Goal: Task Accomplishment & Management: Use online tool/utility

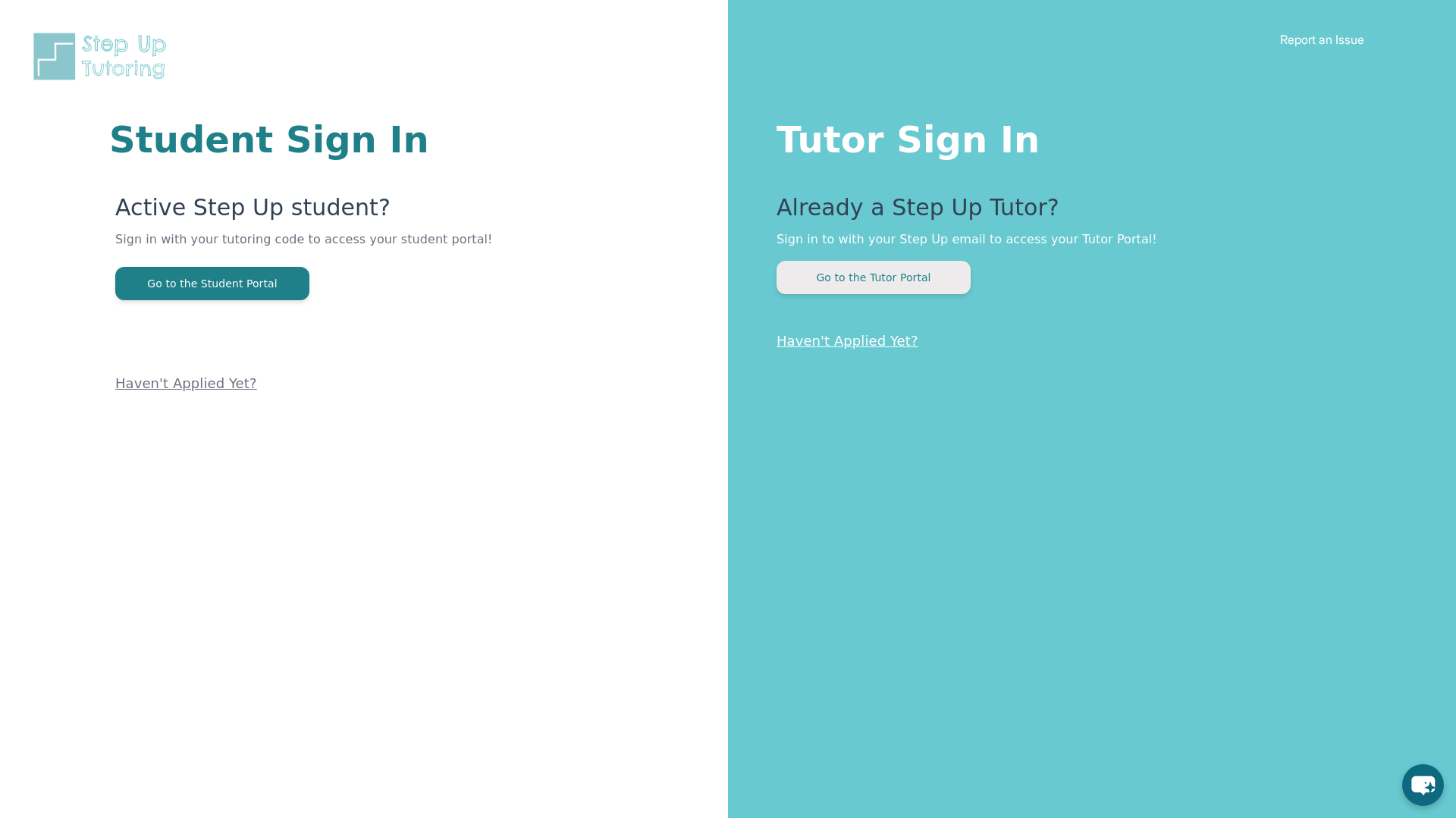
click at [909, 278] on button "Go to the Tutor Portal" at bounding box center [873, 277] width 194 height 33
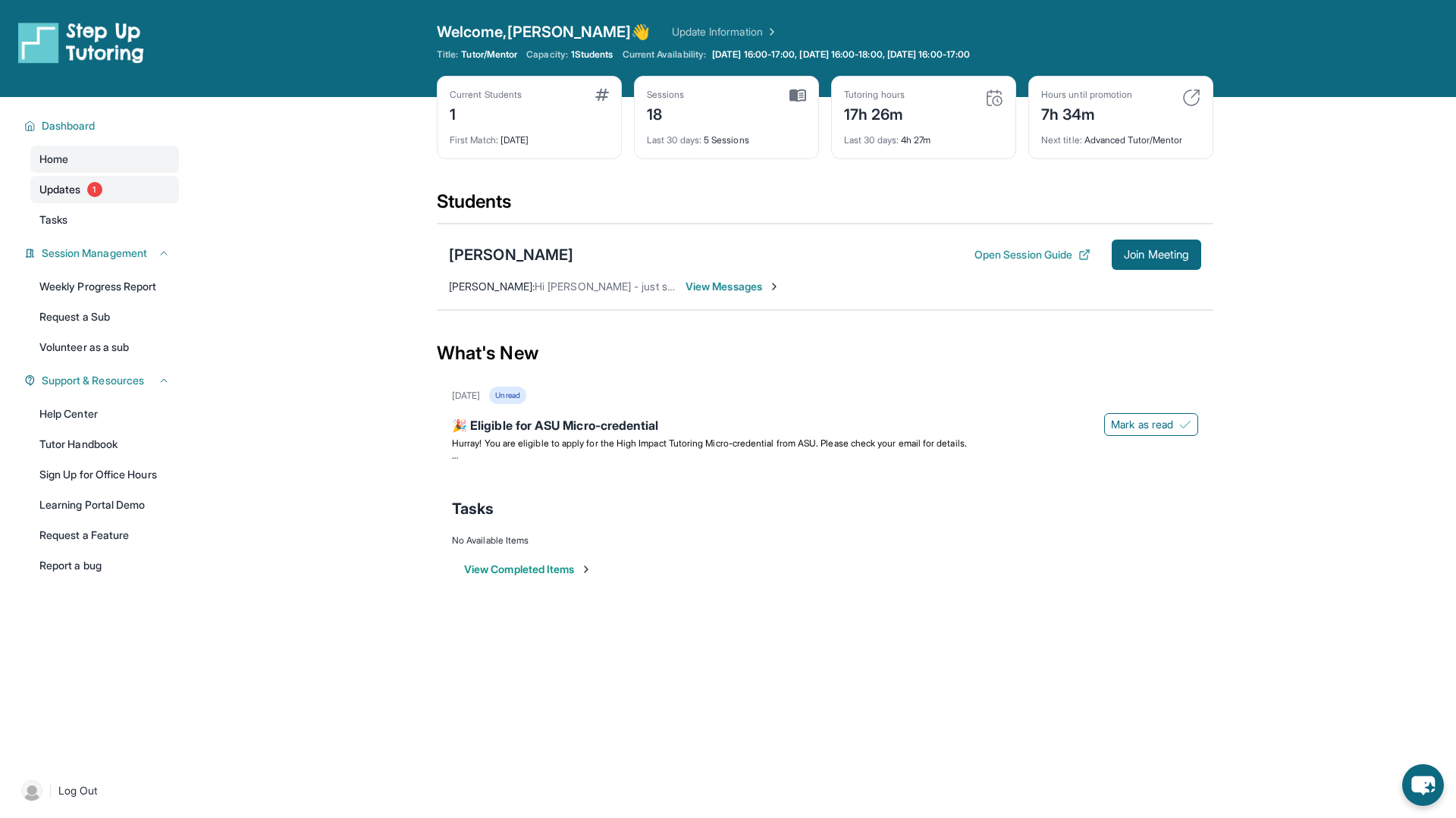
click at [83, 188] on link "Updates 1" at bounding box center [105, 189] width 149 height 27
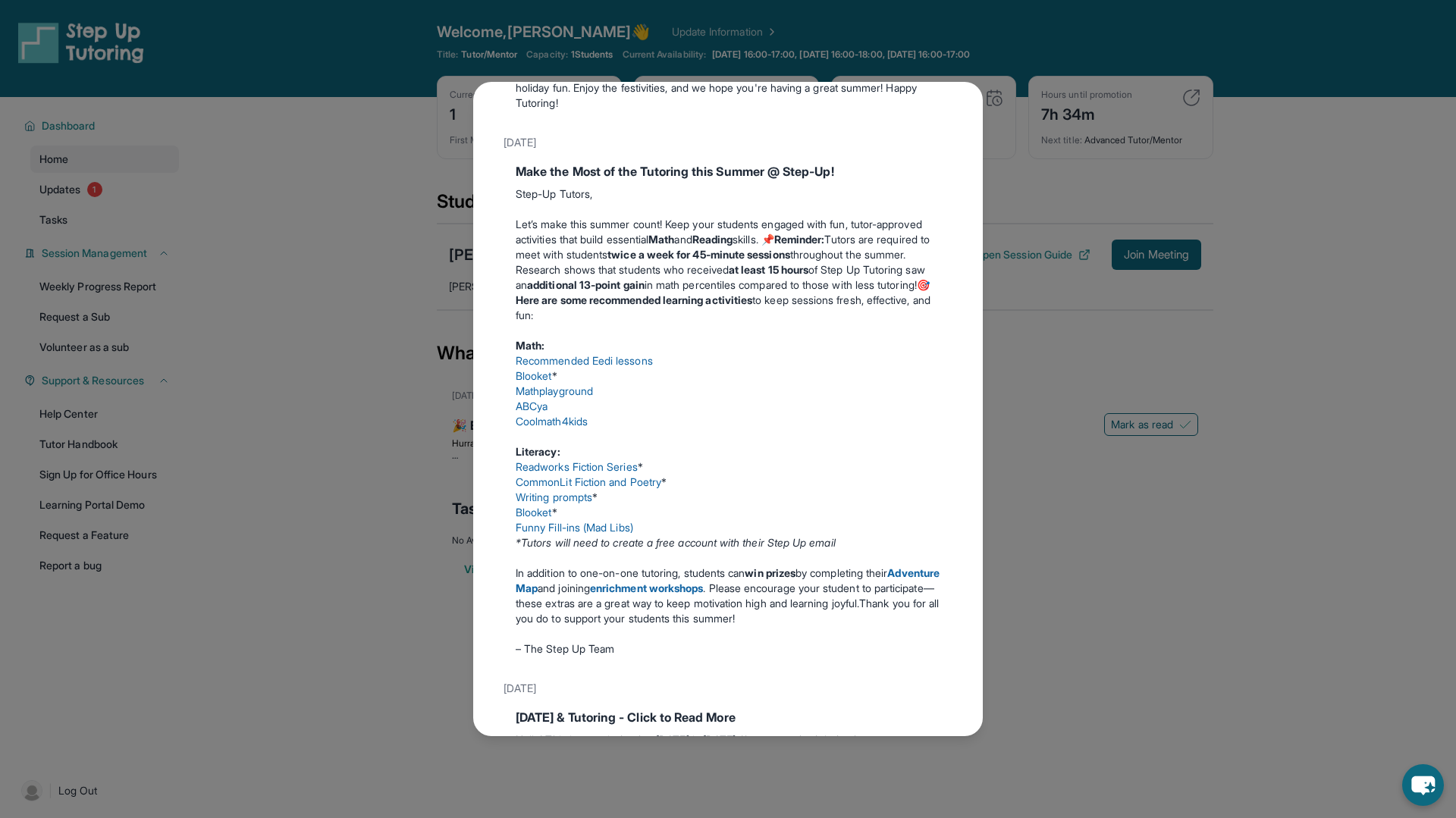
scroll to position [560, 0]
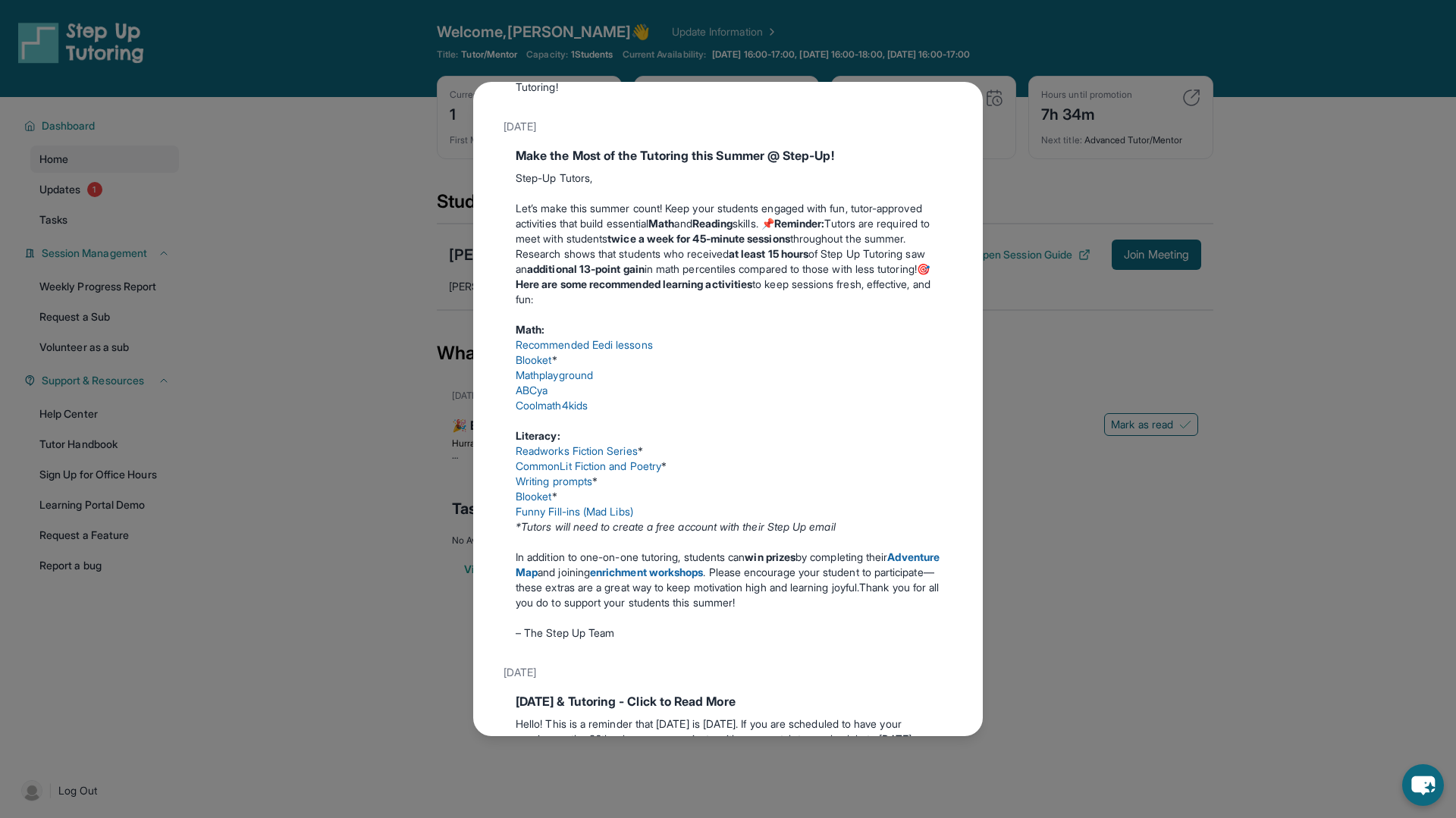
click at [557, 381] on link "Mathplayground" at bounding box center [554, 375] width 77 height 13
click at [533, 396] on link "ABCya" at bounding box center [531, 390] width 32 height 13
click at [549, 457] on link "Readworks Fiction Series" at bounding box center [576, 451] width 122 height 13
click at [570, 518] on link "Funny Fill-ins (Mad Libs)" at bounding box center [574, 511] width 118 height 13
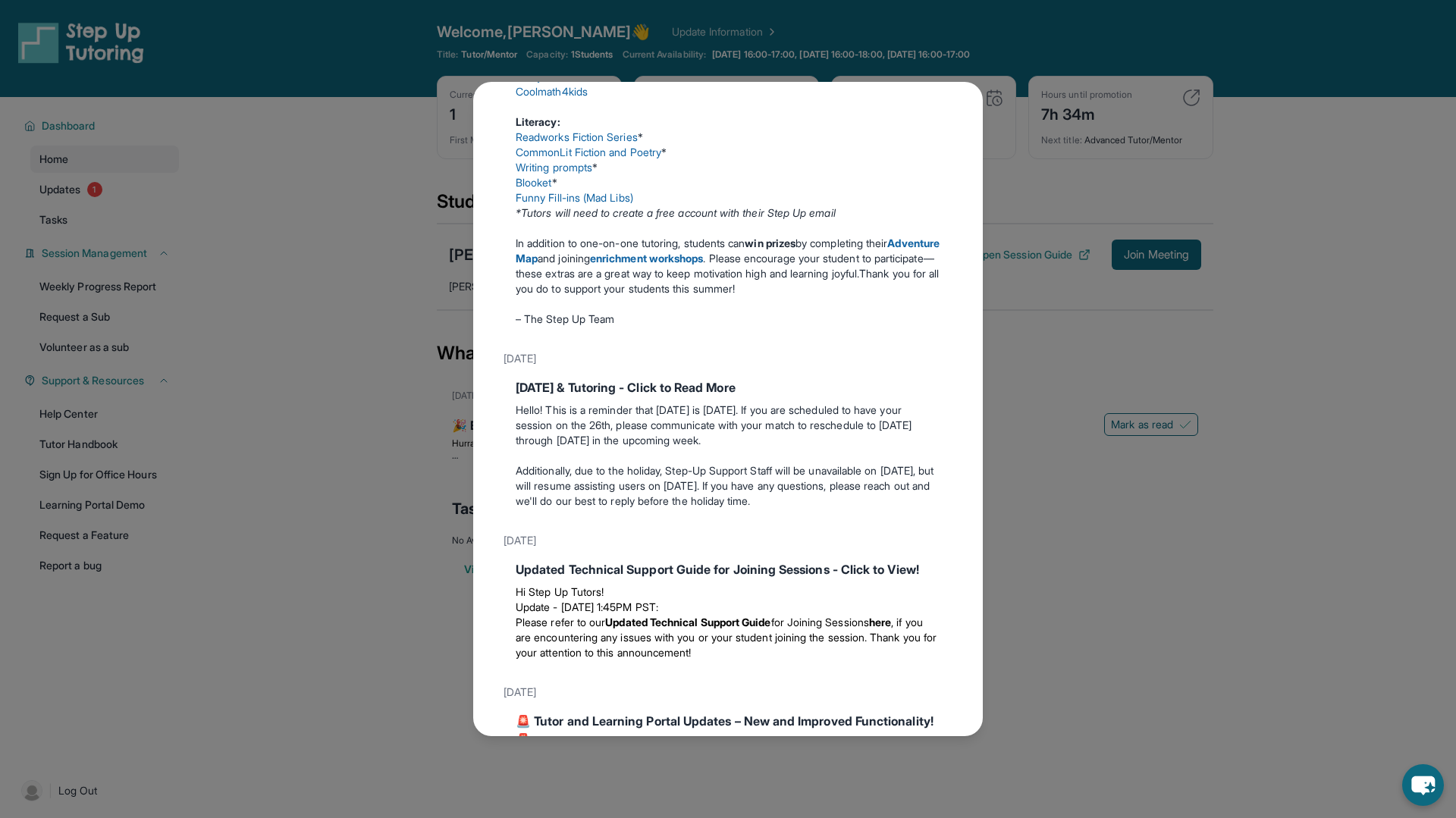
scroll to position [890, 0]
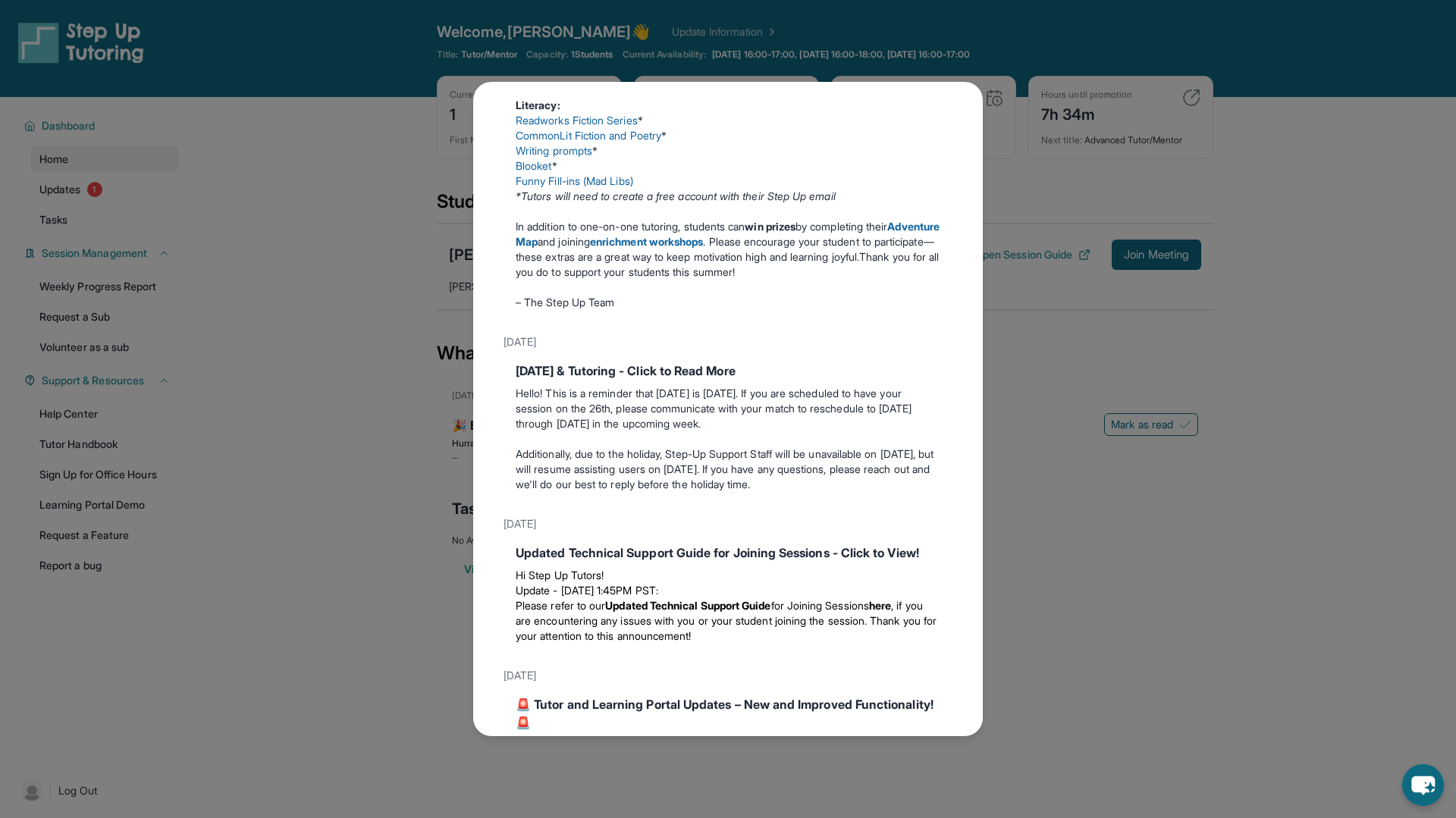
click at [1298, 523] on div "Updates [DATE] 🎉 Eligible for ASU Micro-credential Hurray! You are eligible to …" at bounding box center [728, 409] width 1456 height 818
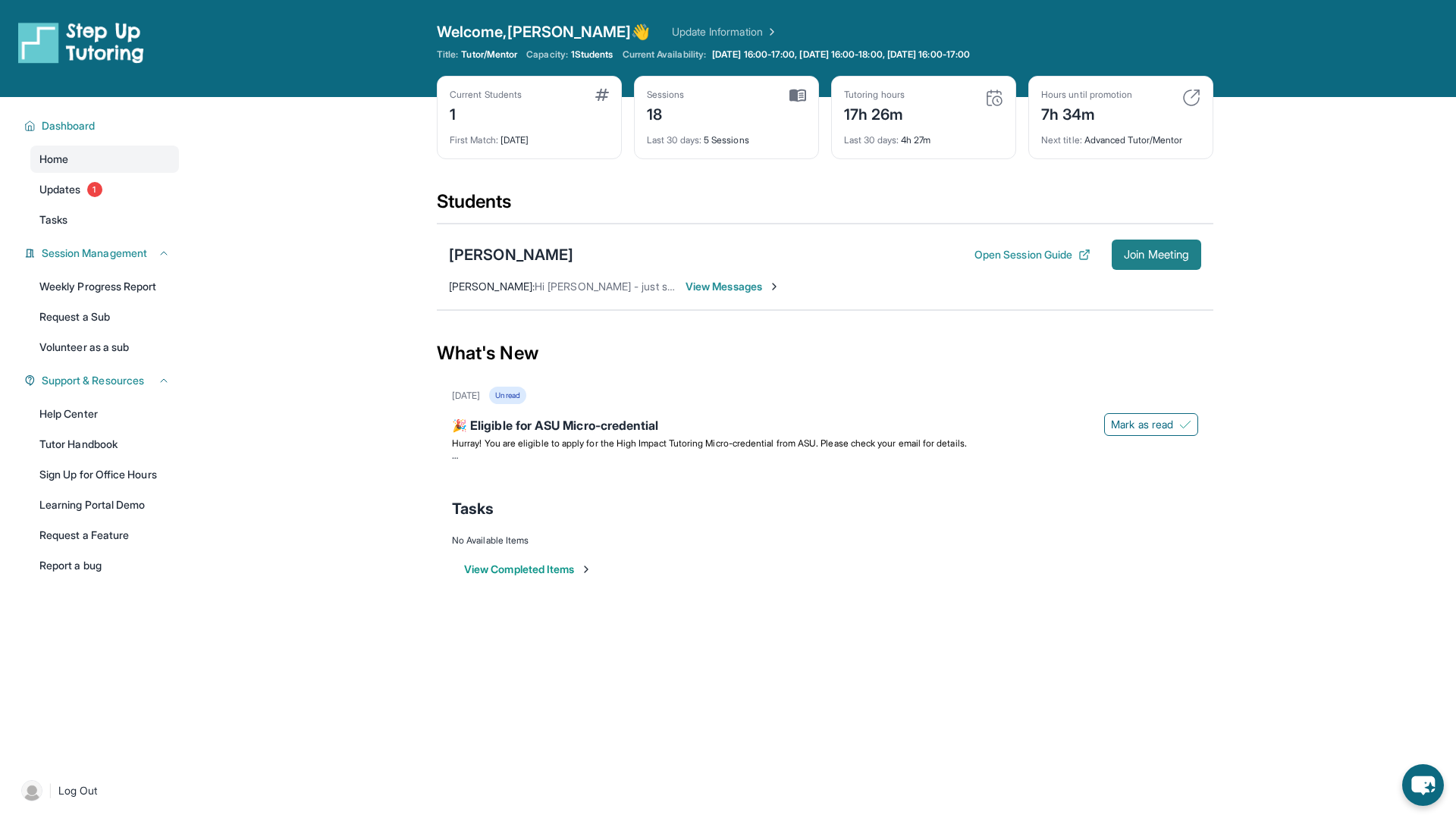
click at [1154, 265] on button "Join Meeting" at bounding box center [1156, 254] width 89 height 30
